Goal: Information Seeking & Learning: Learn about a topic

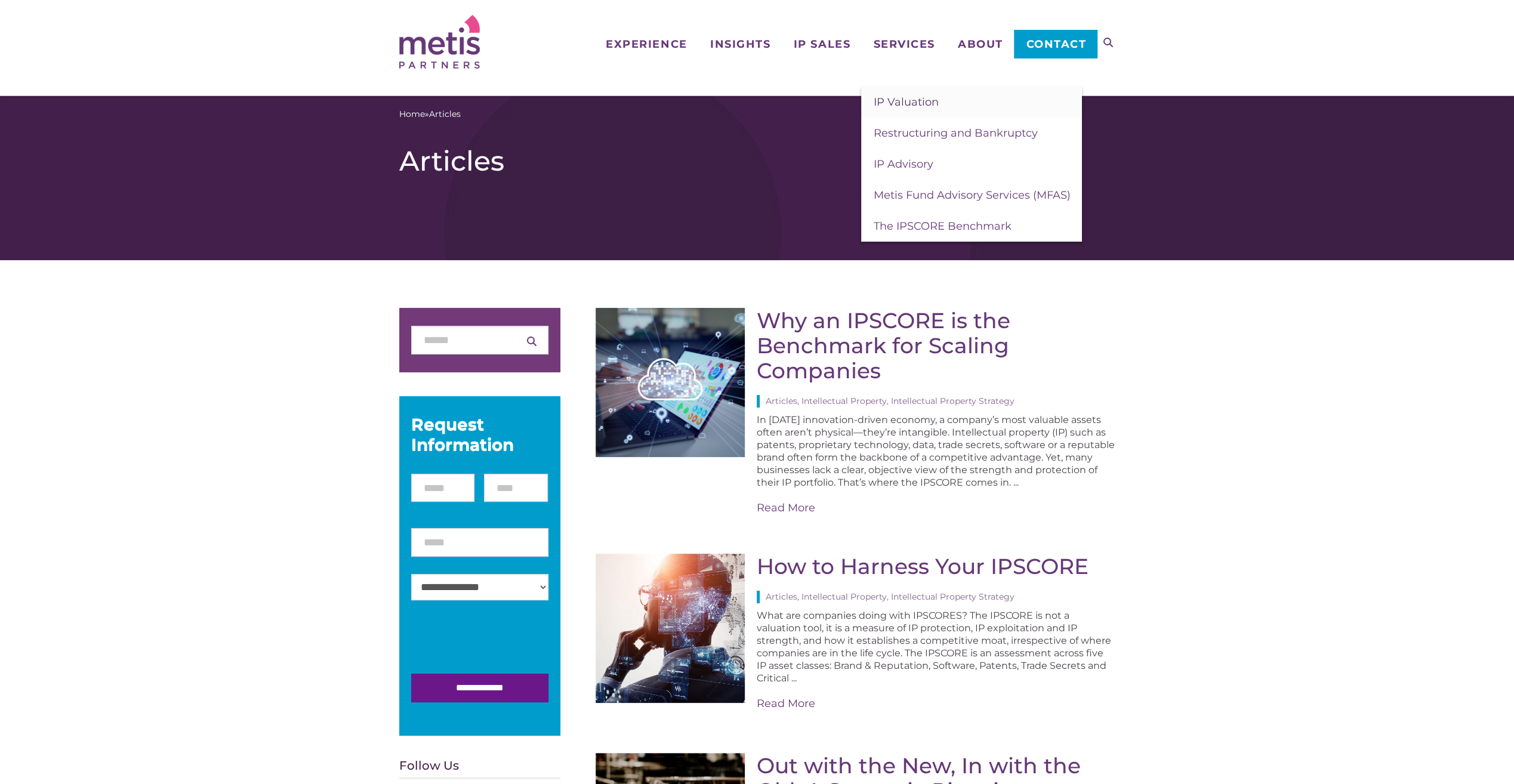
click at [919, 99] on span "IP Valuation" at bounding box center [905, 102] width 65 height 13
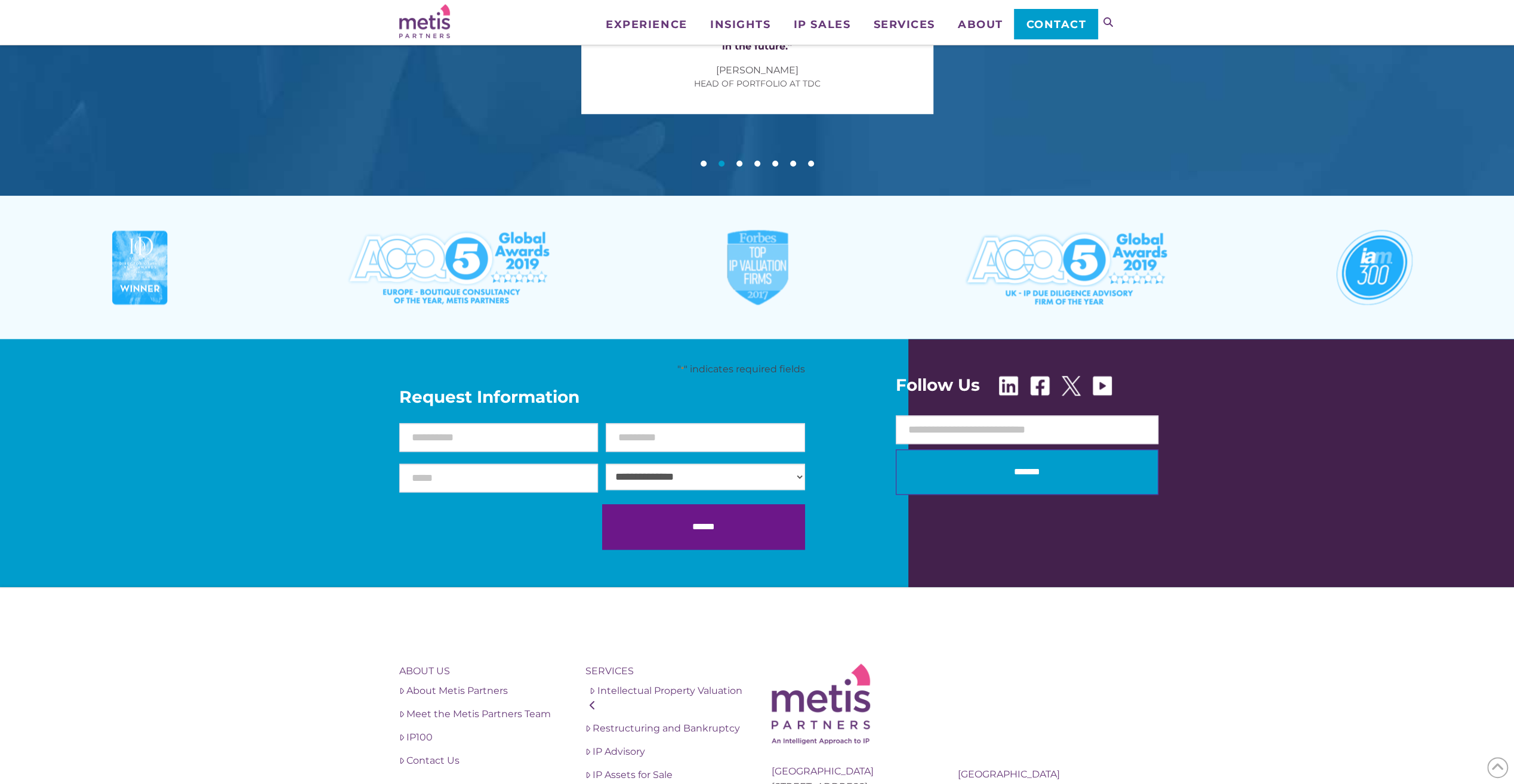
scroll to position [1254, 0]
